Goal: Information Seeking & Learning: Learn about a topic

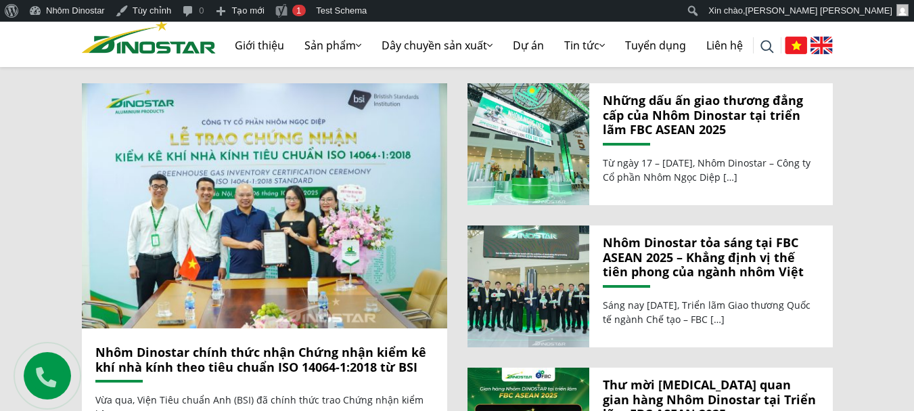
scroll to position [1411, 0]
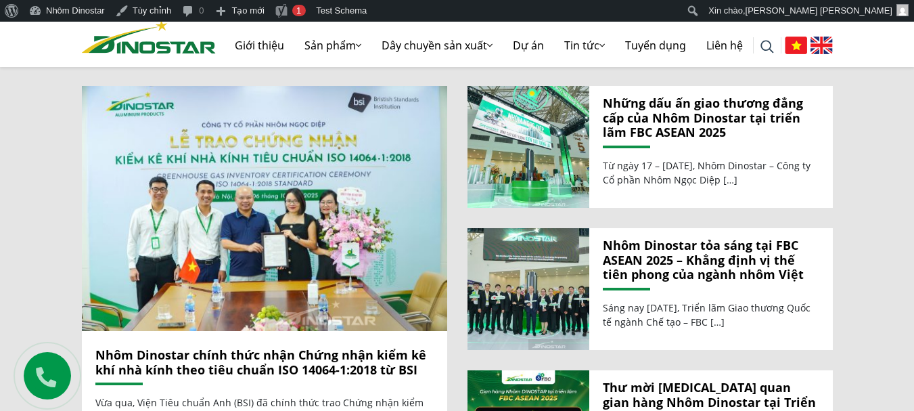
click at [248, 346] on link "Nhôm Dinostar chính thức nhận Chứng nhận kiểm kê khí nhà kính theo tiêu chuẩn I…" at bounding box center [260, 361] width 331 height 31
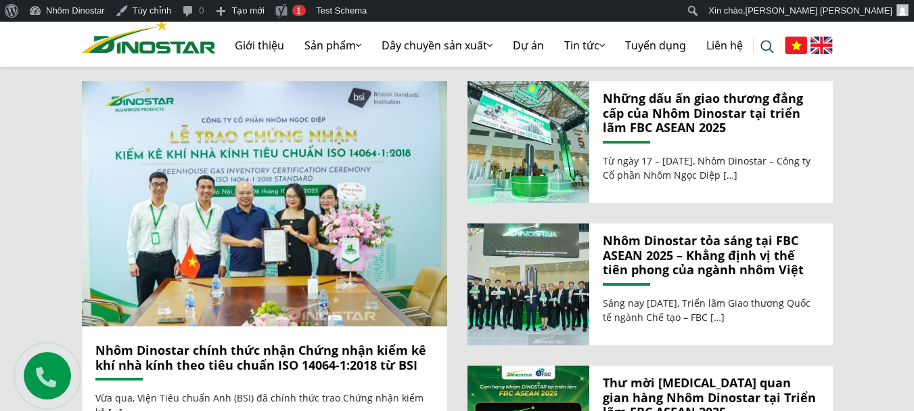
scroll to position [1419, 0]
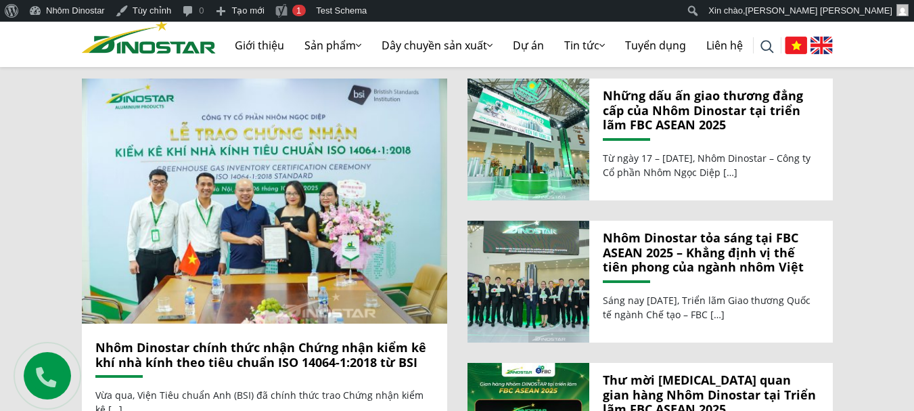
click at [277, 339] on link "Nhôm Dinostar chính thức nhận Chứng nhận kiểm kê khí nhà kính theo tiêu chuẩn I…" at bounding box center [260, 354] width 331 height 31
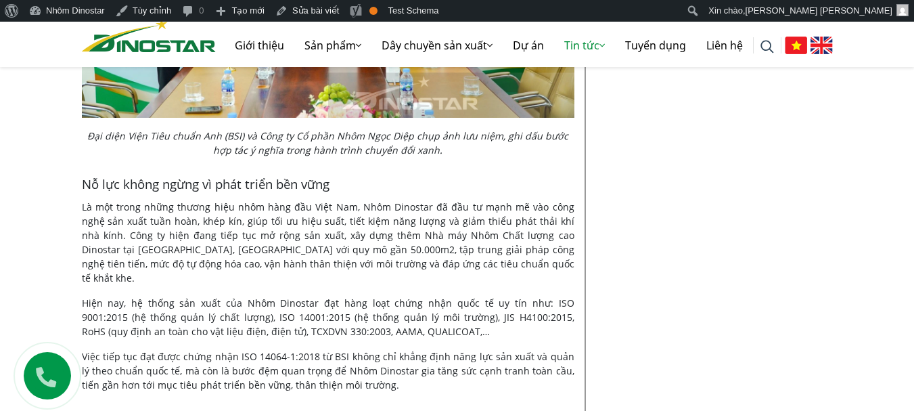
scroll to position [1948, 0]
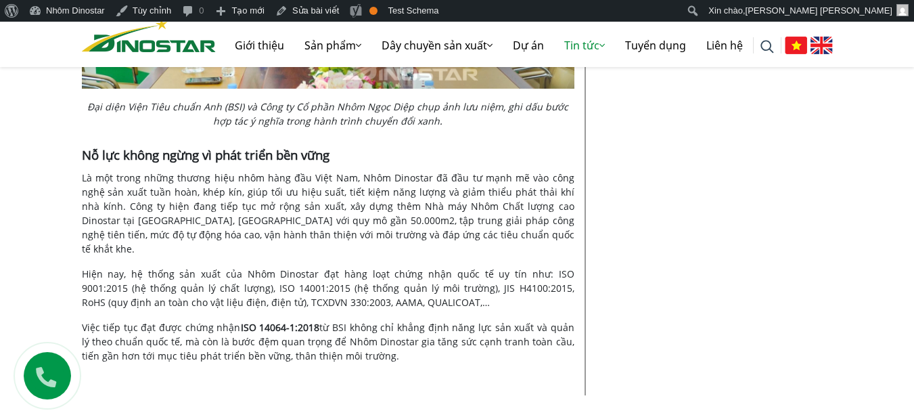
scroll to position [1927, 0]
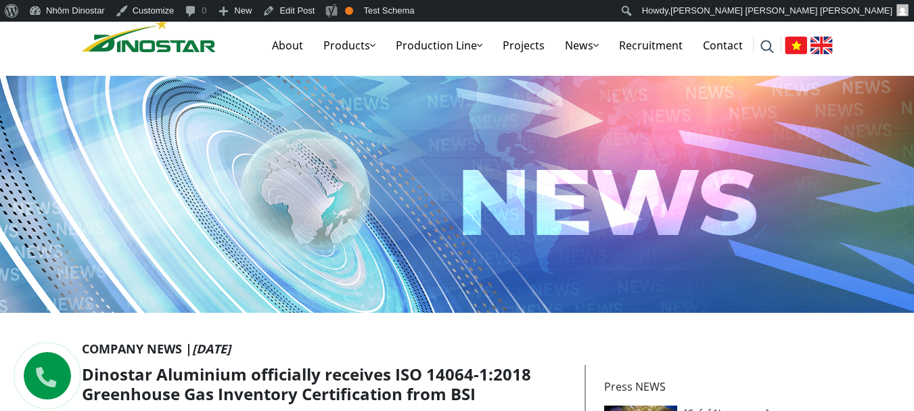
click at [801, 43] on img at bounding box center [796, 46] width 22 height 18
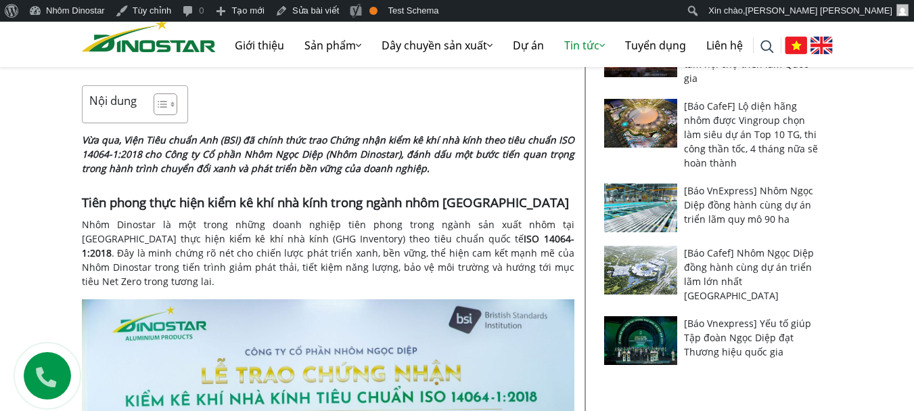
scroll to position [378, 0]
